Goal: Check status: Check status

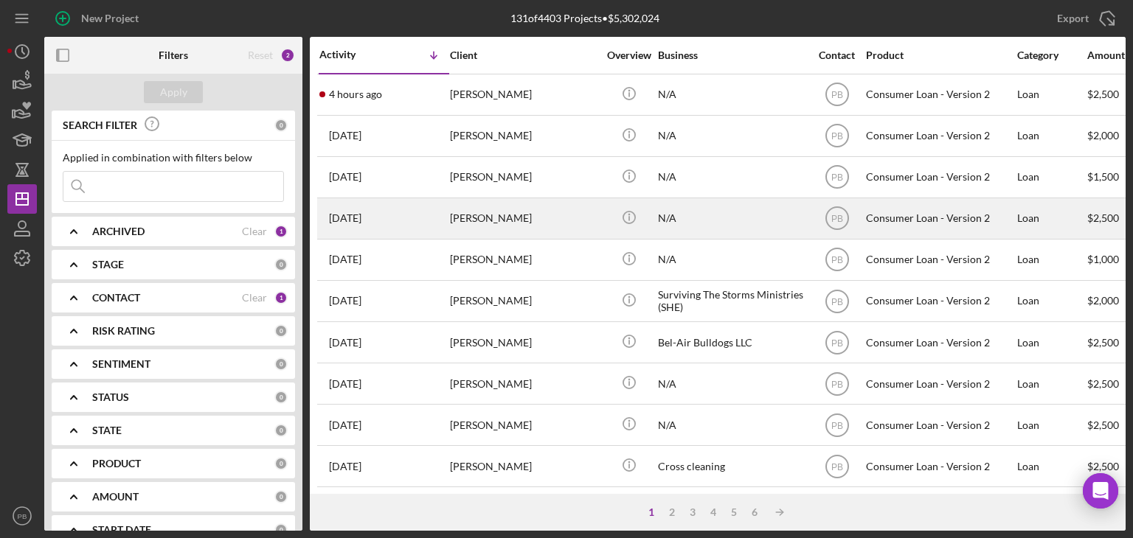
click at [491, 214] on div "[PERSON_NAME]" at bounding box center [523, 218] width 147 height 39
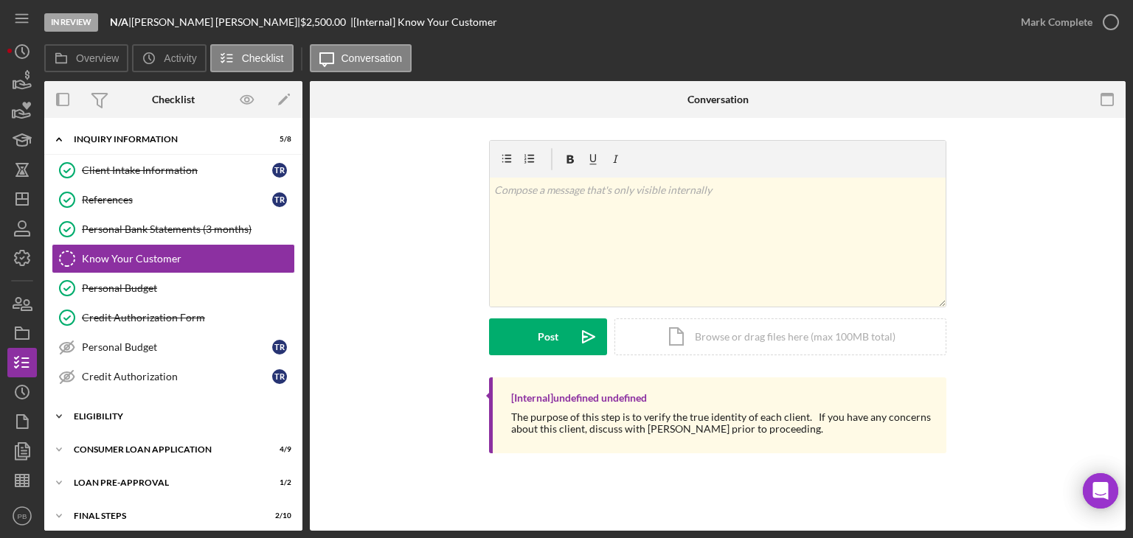
click at [94, 420] on div "Icon/Expander Eligibility 2 / 4" at bounding box center [173, 416] width 258 height 29
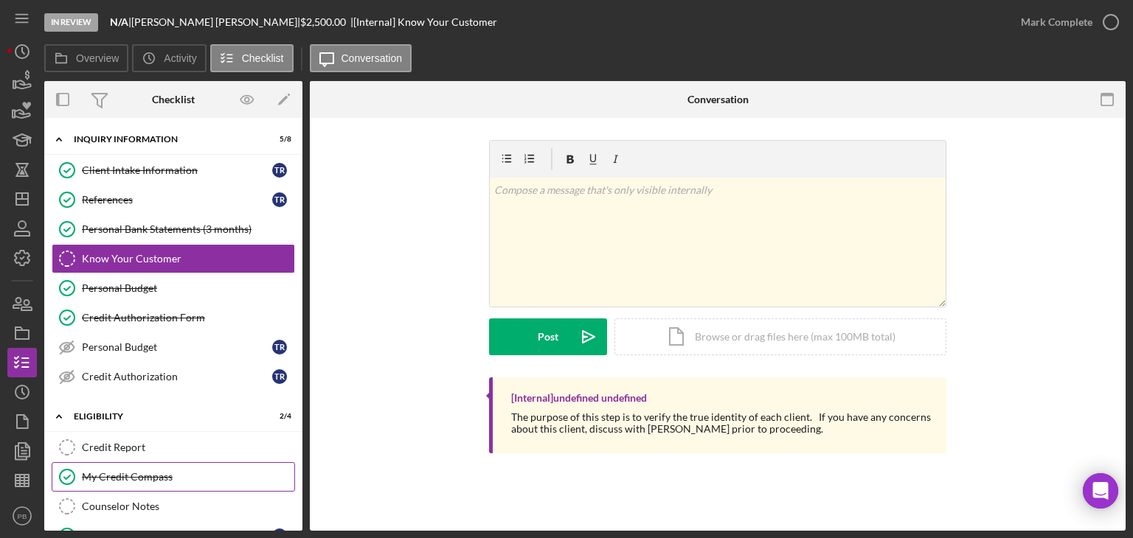
scroll to position [163, 0]
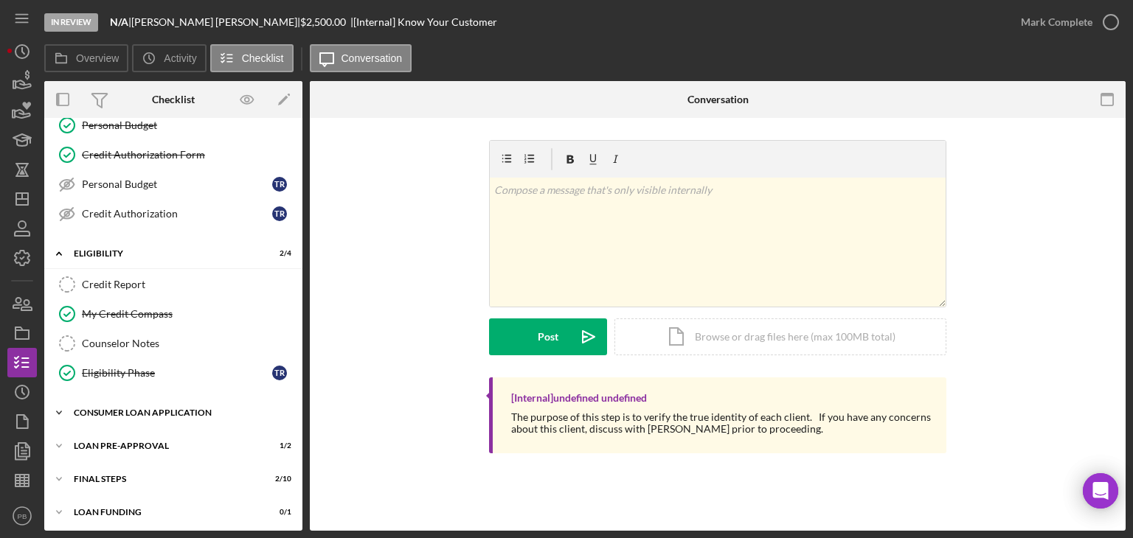
click at [119, 409] on div "Consumer Loan Application" at bounding box center [179, 412] width 210 height 9
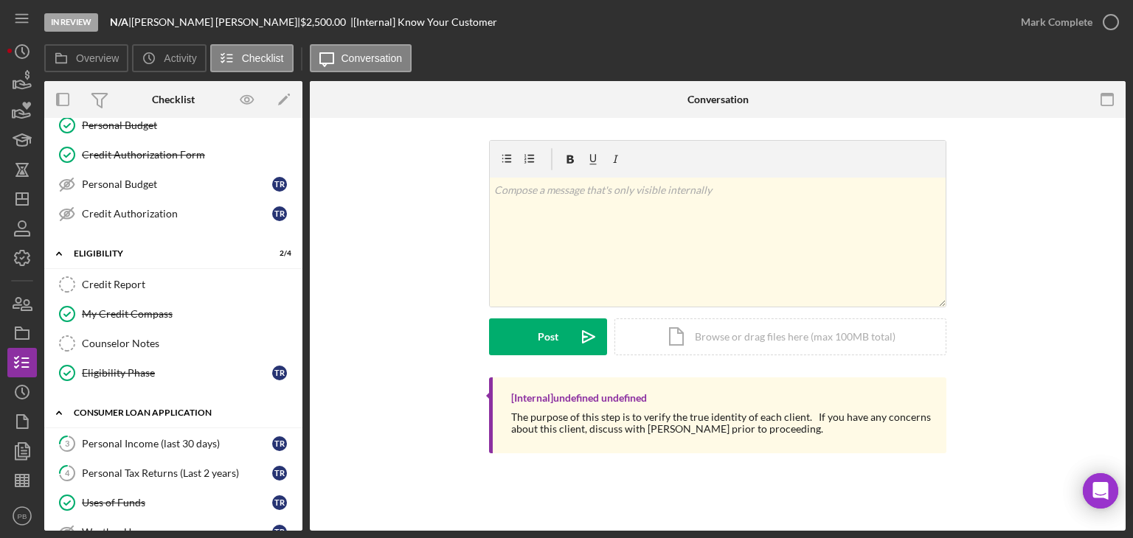
scroll to position [310, 0]
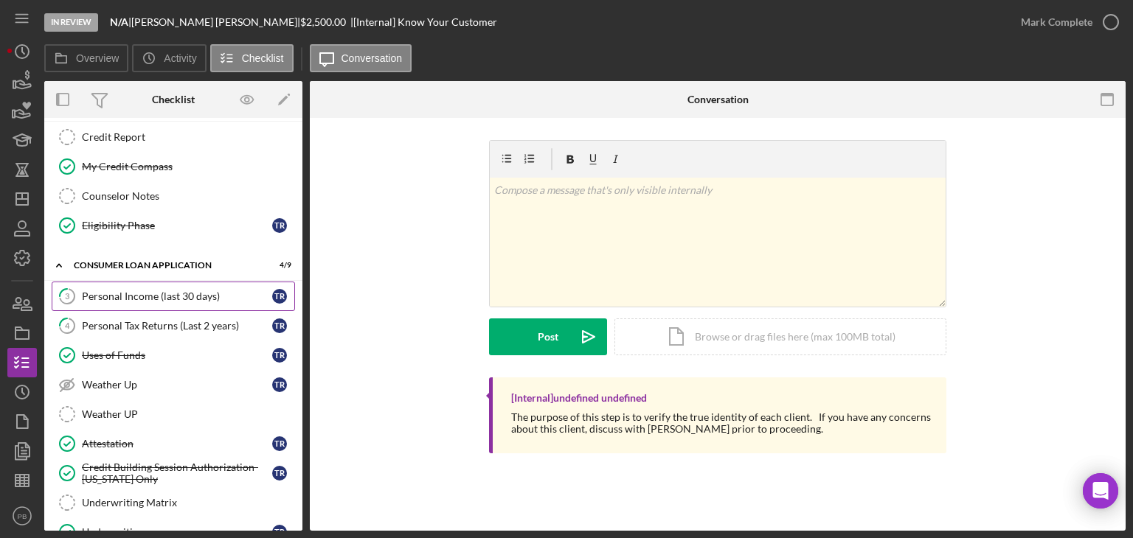
click at [114, 298] on link "3 Personal Income (last 30 days) t r" at bounding box center [173, 296] width 243 height 29
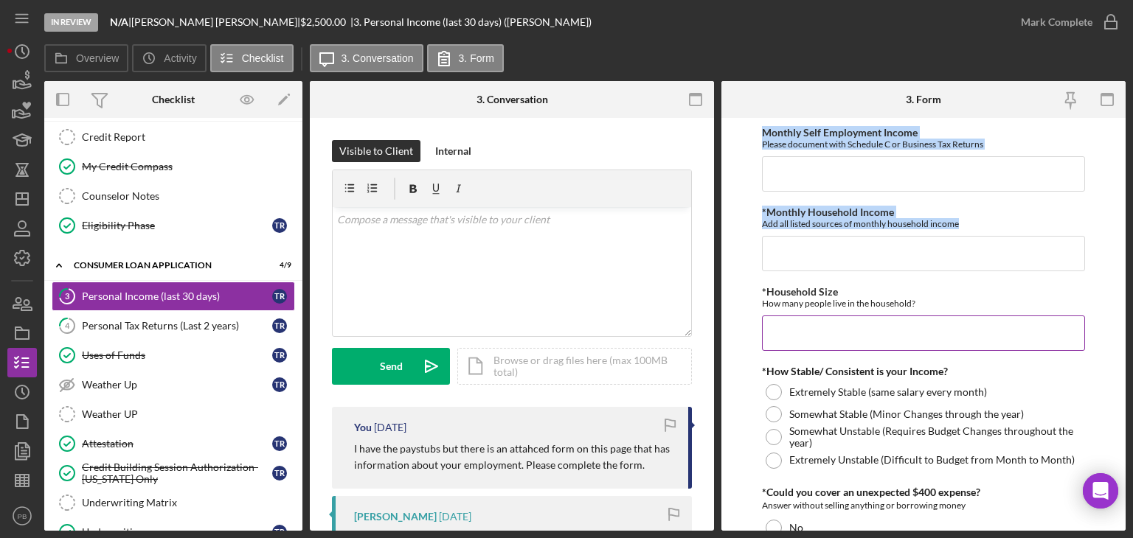
scroll to position [568, 0]
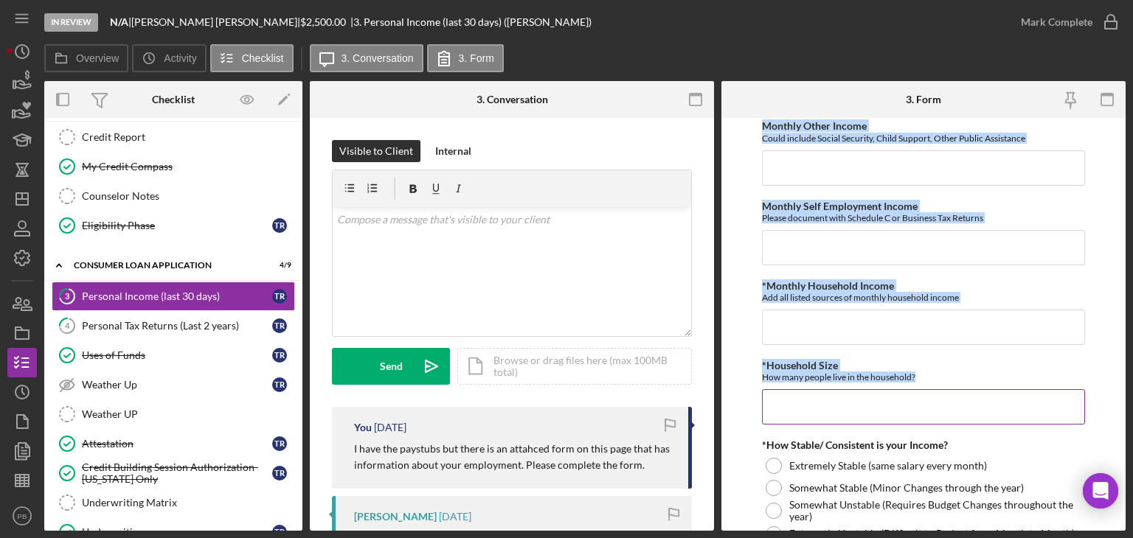
drag, startPoint x: 773, startPoint y: 293, endPoint x: 995, endPoint y: 378, distance: 238.3
click at [995, 378] on form "Employment Information *Employment Status Employed More than Full Time Employed…" at bounding box center [923, 324] width 404 height 413
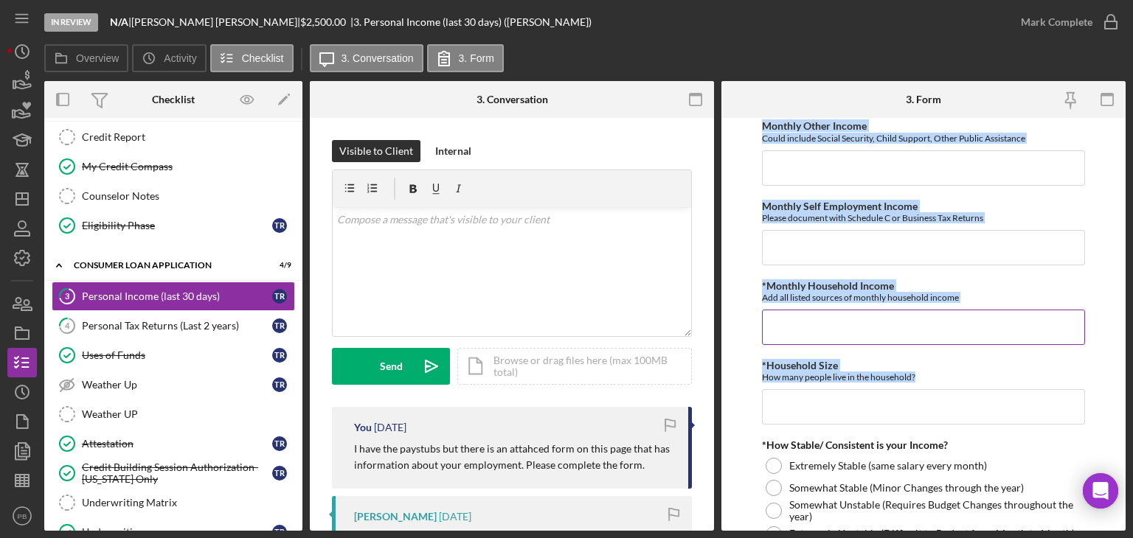
copy div "Current Employer Current Job Title Current Employment Start Date Monthly Salary…"
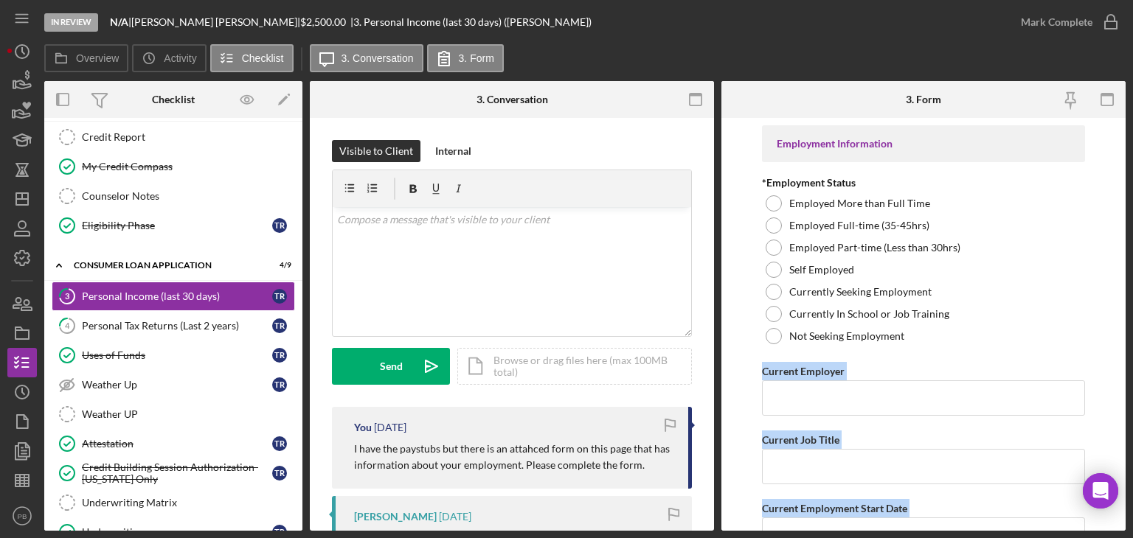
scroll to position [0, 0]
